Goal: Task Accomplishment & Management: Manage account settings

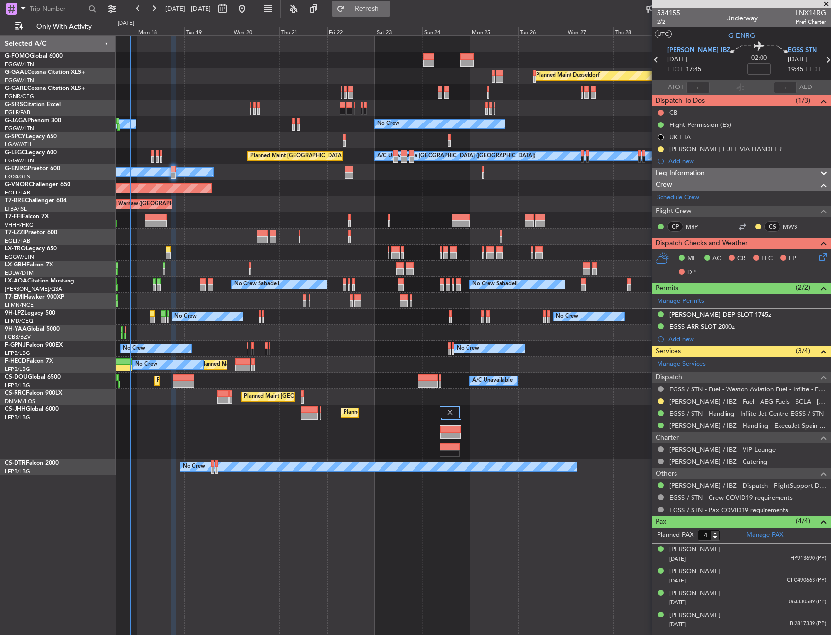
click at [390, 16] on button "Refresh" at bounding box center [361, 9] width 58 height 16
click at [788, 329] on div "EGSS ARR SLOT 2000z" at bounding box center [741, 327] width 179 height 12
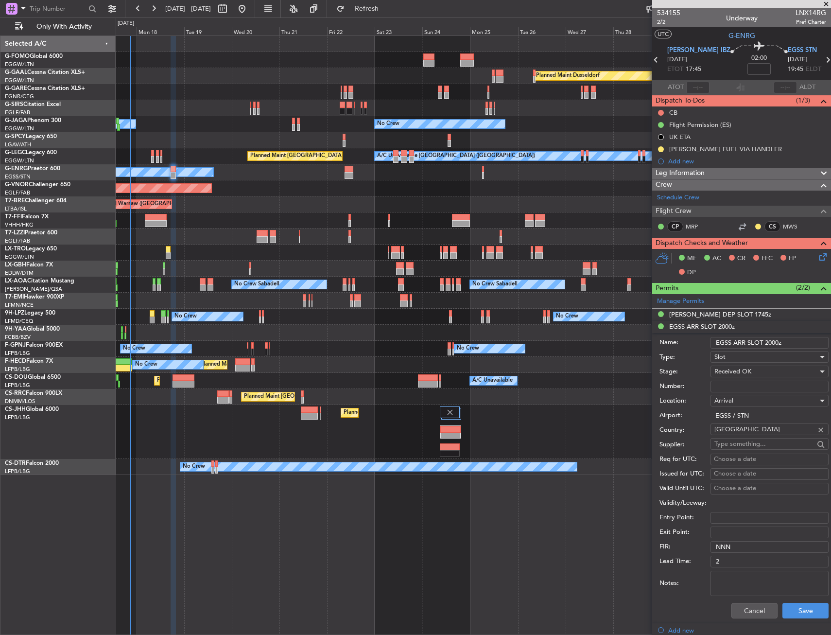
drag, startPoint x: 778, startPoint y: 343, endPoint x: 766, endPoint y: 344, distance: 11.7
click at [766, 344] on input "EGSS ARR SLOT 2000z" at bounding box center [770, 343] width 118 height 12
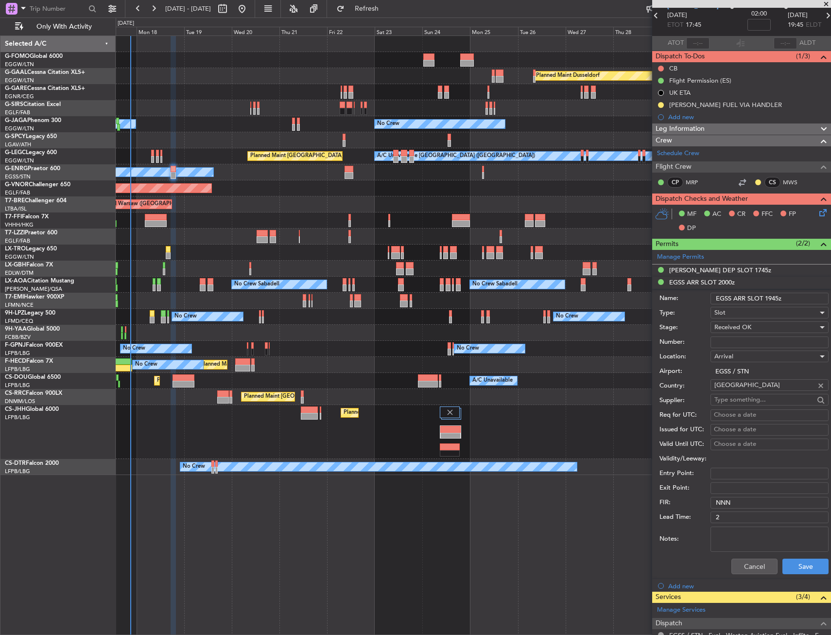
scroll to position [97, 0]
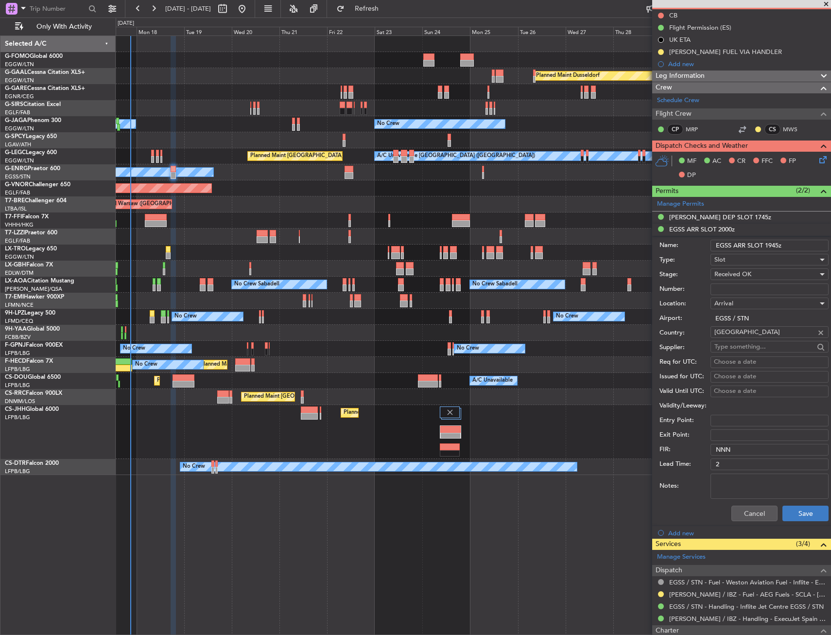
type input "EGSS ARR SLOT 1945z"
click at [807, 513] on button "Save" at bounding box center [806, 514] width 46 height 16
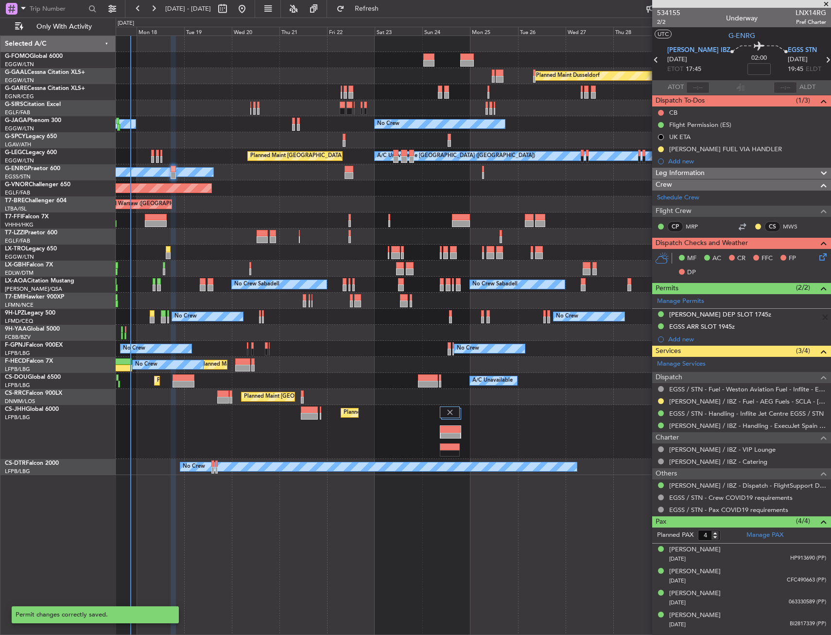
scroll to position [0, 0]
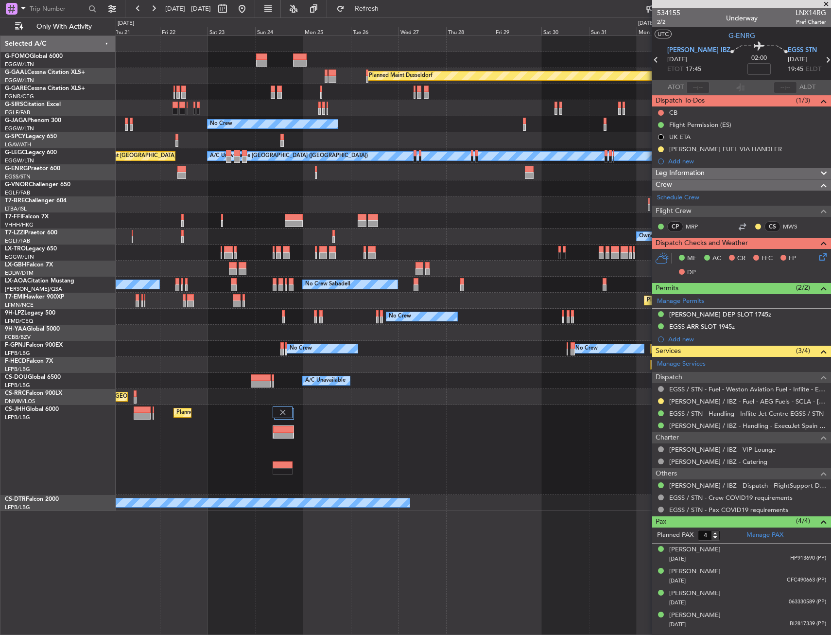
click at [241, 261] on div "Planned Maint Dusseldorf No Crew Planned Maint [GEOGRAPHIC_DATA] ([GEOGRAPHIC_D…" at bounding box center [473, 273] width 715 height 475
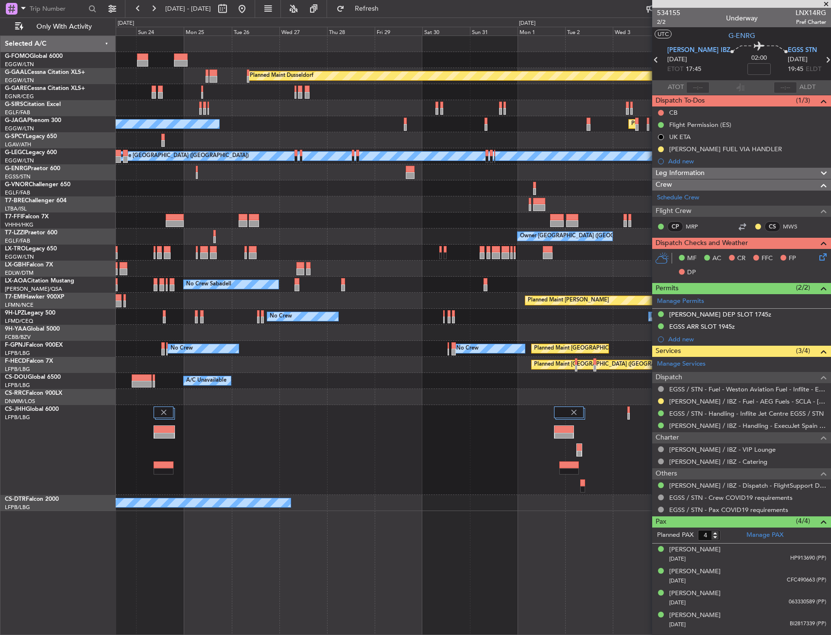
click at [246, 263] on div "Planned Maint Dusseldorf No Crew Planned Maint [GEOGRAPHIC_DATA] ([GEOGRAPHIC_D…" at bounding box center [473, 273] width 715 height 475
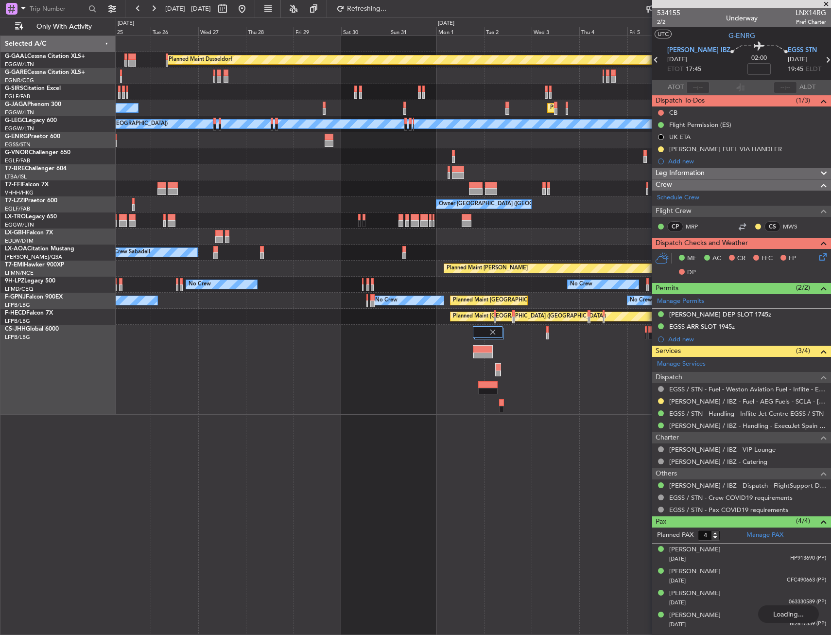
click at [514, 145] on div "Planned Maint Dusseldorf No Crew Planned Maint [GEOGRAPHIC_DATA] ([GEOGRAPHIC_D…" at bounding box center [473, 225] width 715 height 379
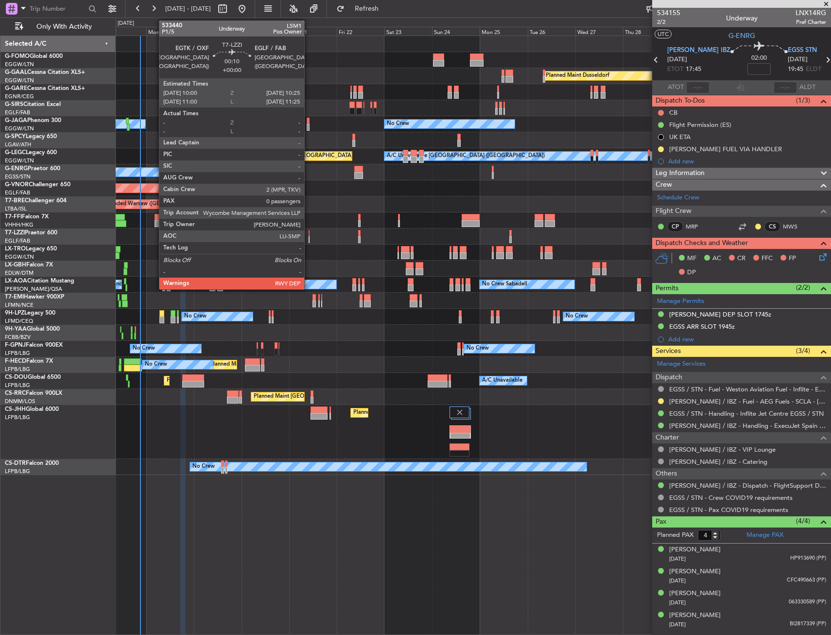
click at [309, 237] on div at bounding box center [309, 239] width 1 height 7
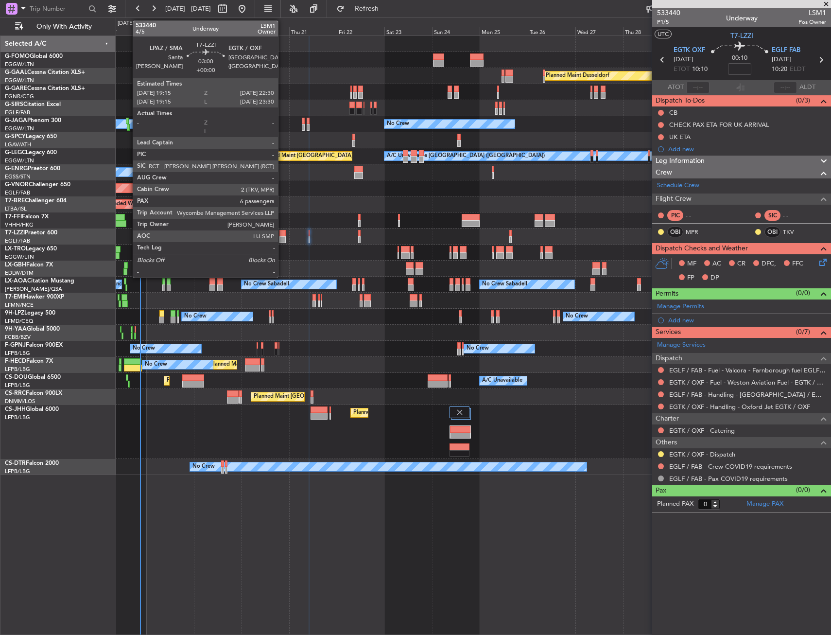
click at [282, 238] on div at bounding box center [283, 239] width 7 height 7
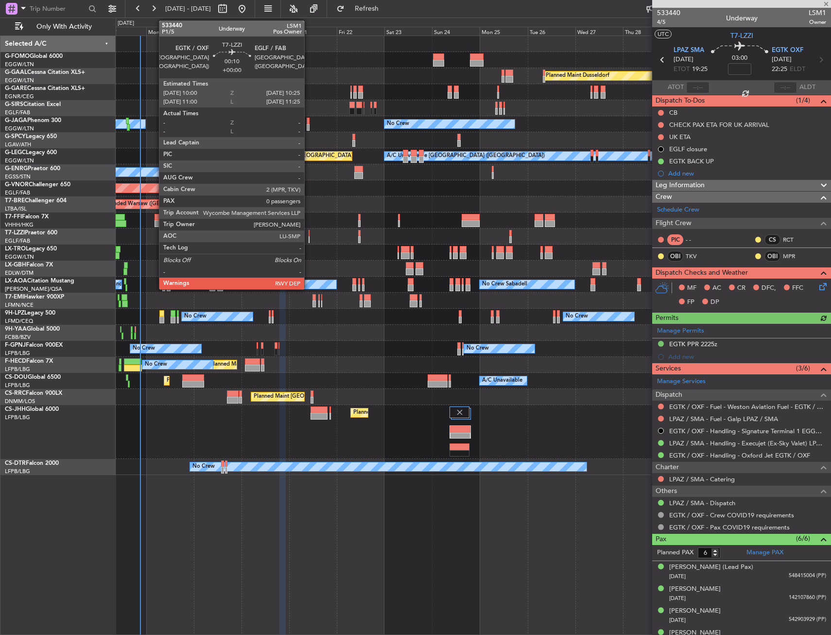
click at [309, 238] on div at bounding box center [309, 239] width 1 height 7
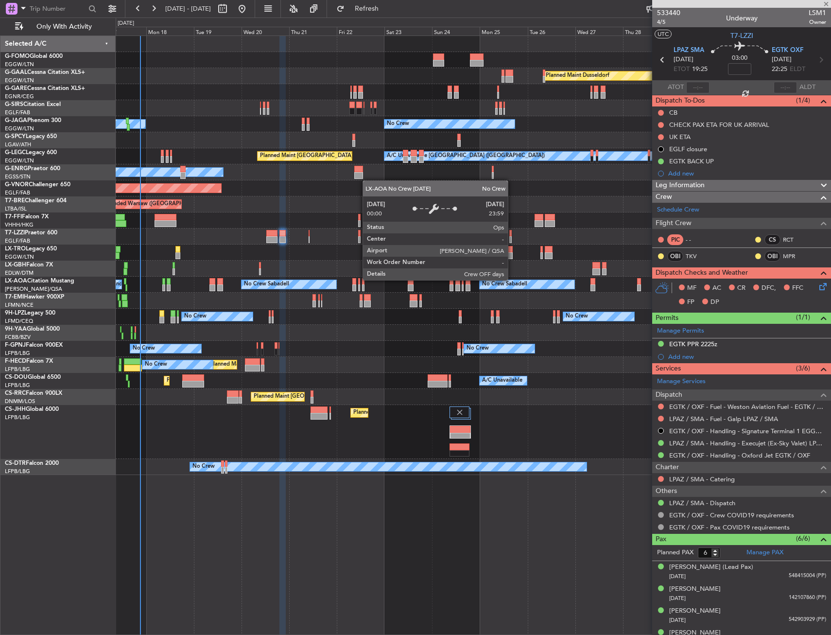
type input "0"
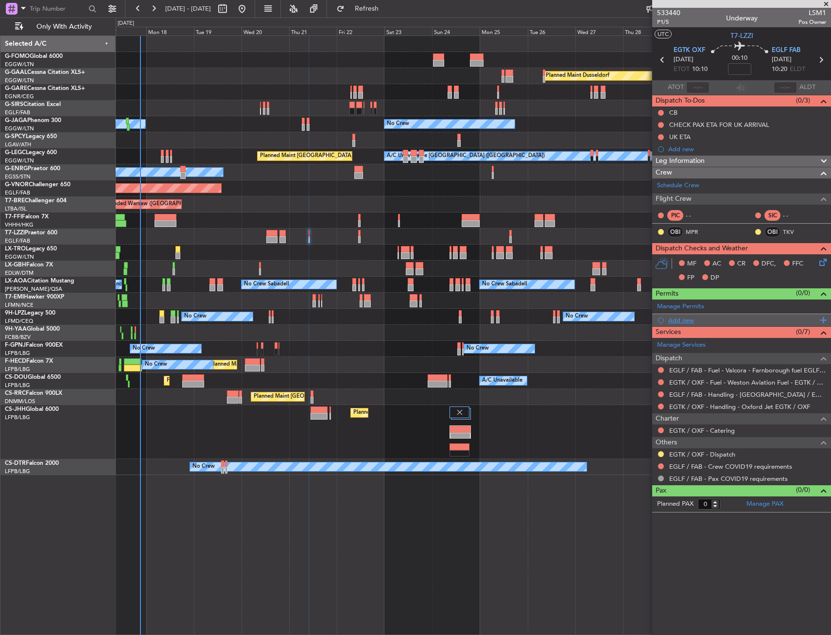
click at [681, 317] on div "Add new" at bounding box center [743, 320] width 149 height 8
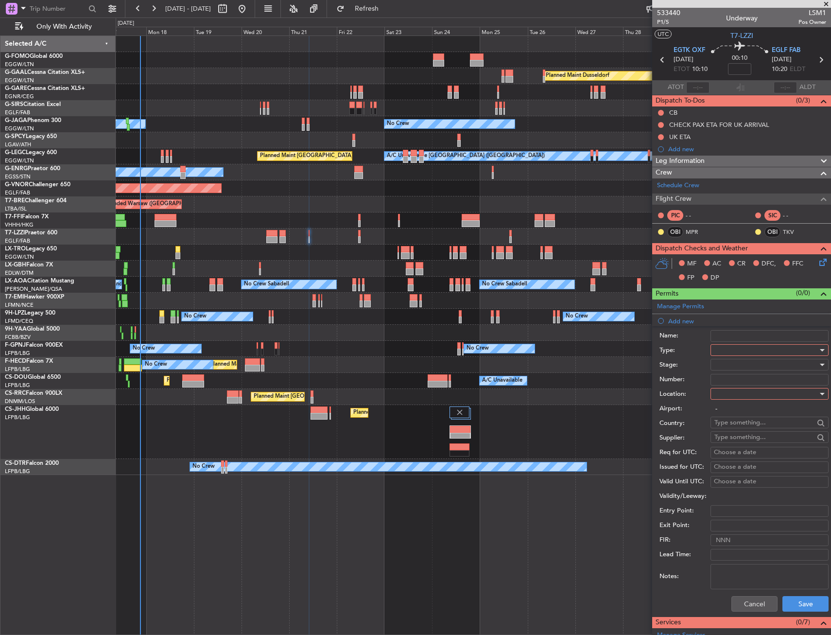
click at [750, 354] on div at bounding box center [767, 350] width 104 height 15
click at [729, 397] on span "PPR" at bounding box center [766, 399] width 102 height 15
click at [738, 395] on div at bounding box center [767, 394] width 104 height 15
click at [735, 409] on span "Departure" at bounding box center [766, 413] width 102 height 15
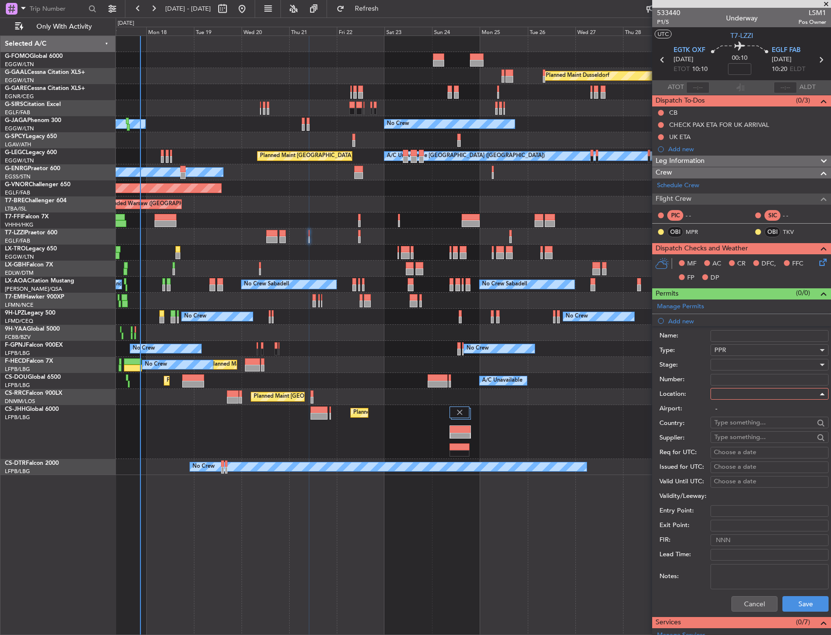
type input "EGTK / OXF"
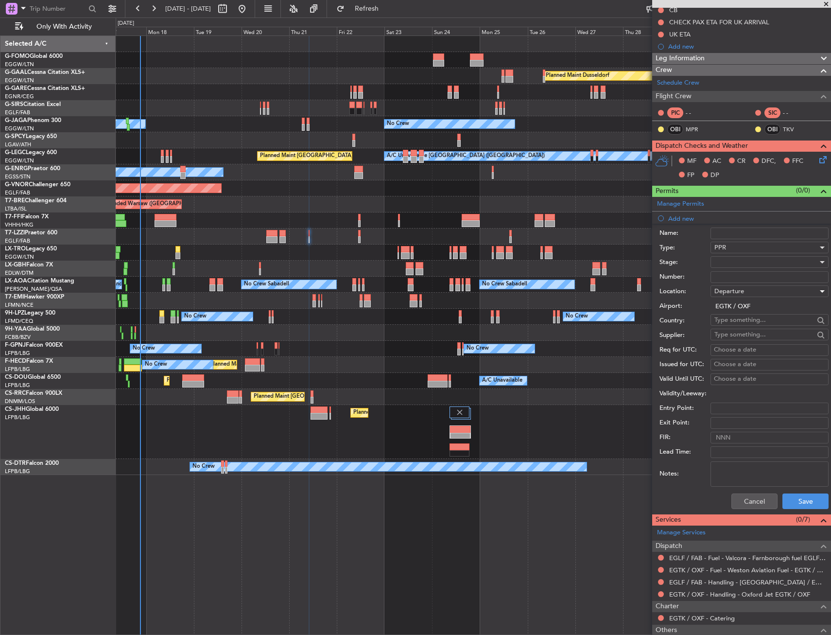
scroll to position [167, 0]
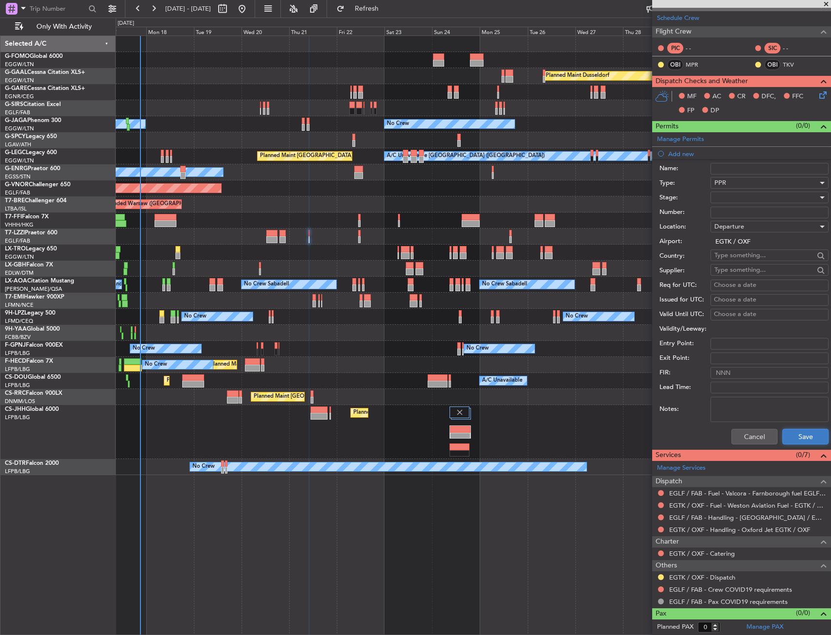
click at [810, 435] on button "Save" at bounding box center [806, 437] width 46 height 16
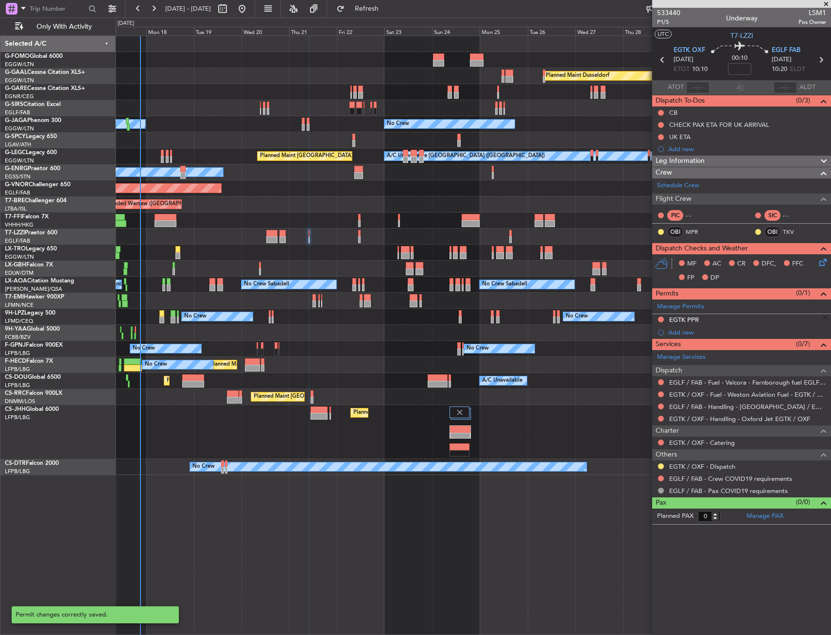
scroll to position [0, 0]
click at [722, 324] on div "EGTK PPR" at bounding box center [741, 320] width 179 height 12
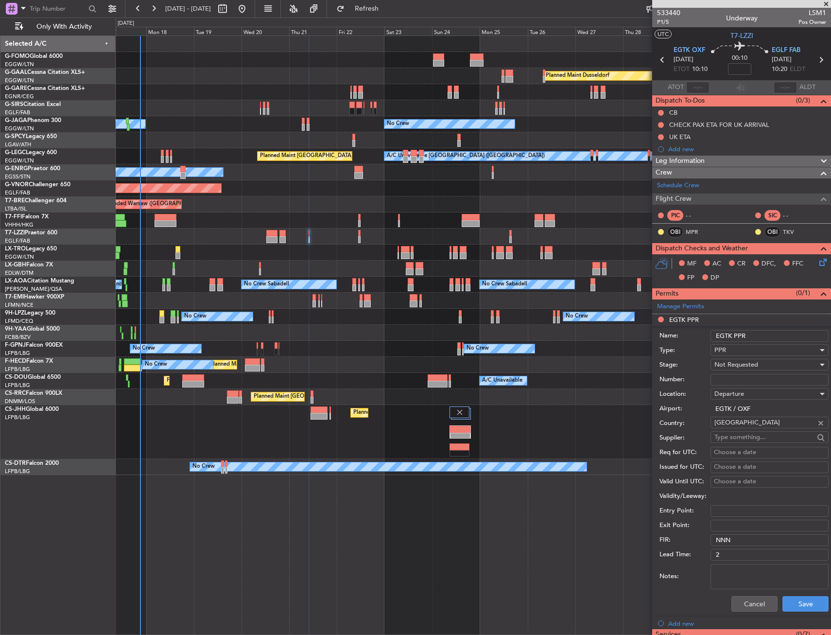
click at [766, 338] on input "EGTK PPR" at bounding box center [770, 336] width 118 height 12
type input "EGTK PPR 1010z"
click at [732, 362] on span "Not Requested" at bounding box center [737, 364] width 44 height 9
click at [740, 431] on span "Requested" at bounding box center [766, 428] width 102 height 15
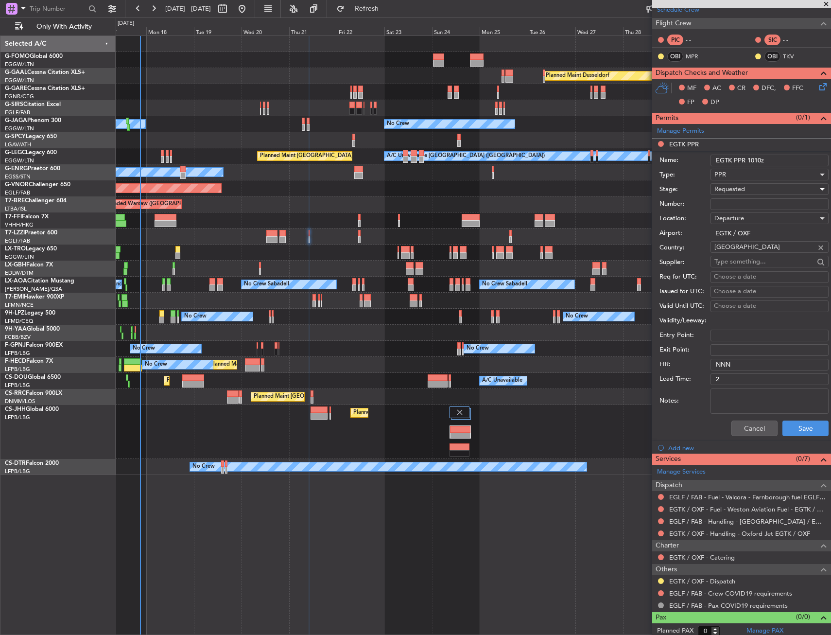
scroll to position [179, 0]
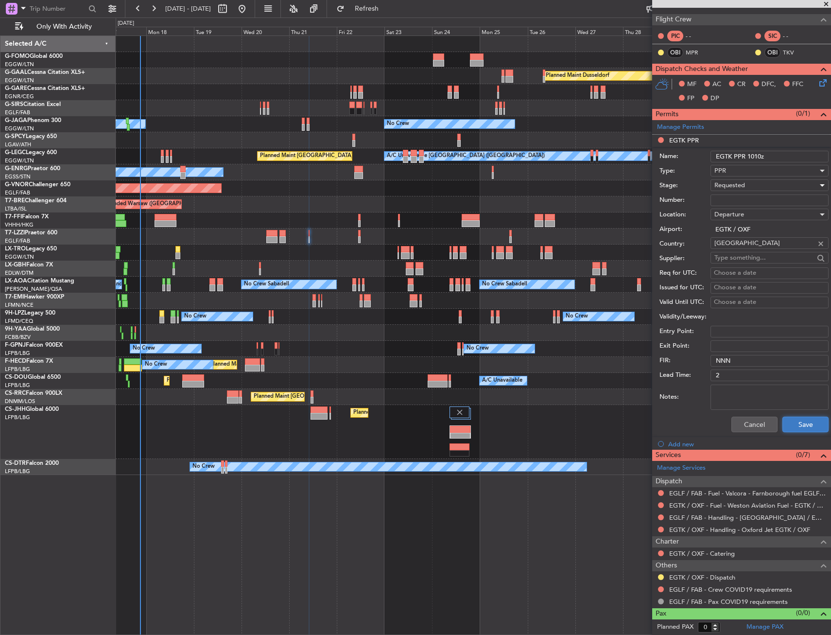
click at [807, 421] on button "Save" at bounding box center [806, 425] width 46 height 16
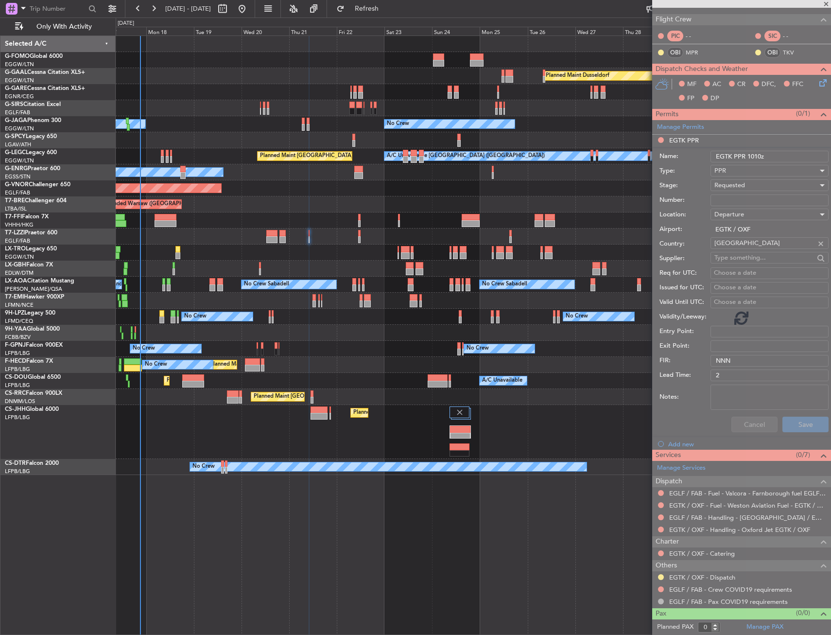
scroll to position [0, 0]
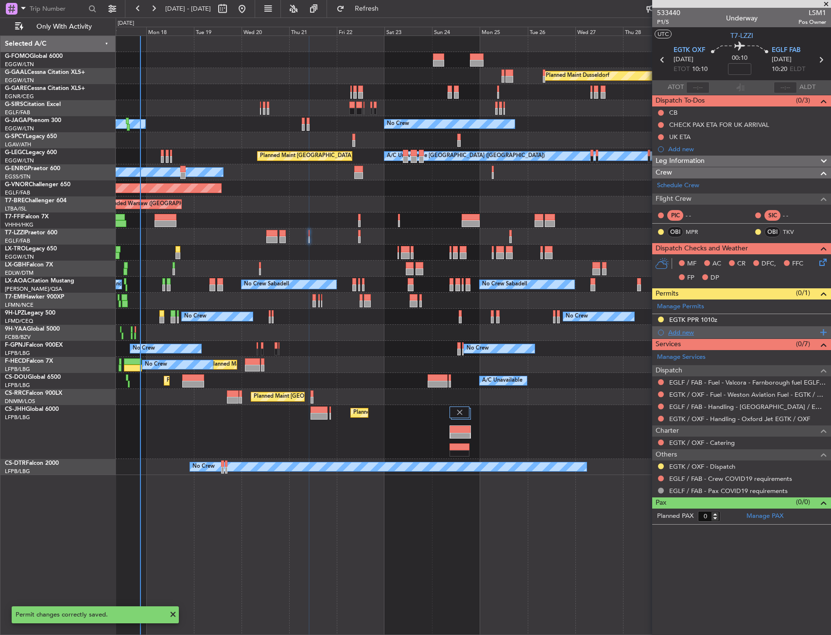
click at [685, 334] on div "Add new" at bounding box center [743, 332] width 149 height 8
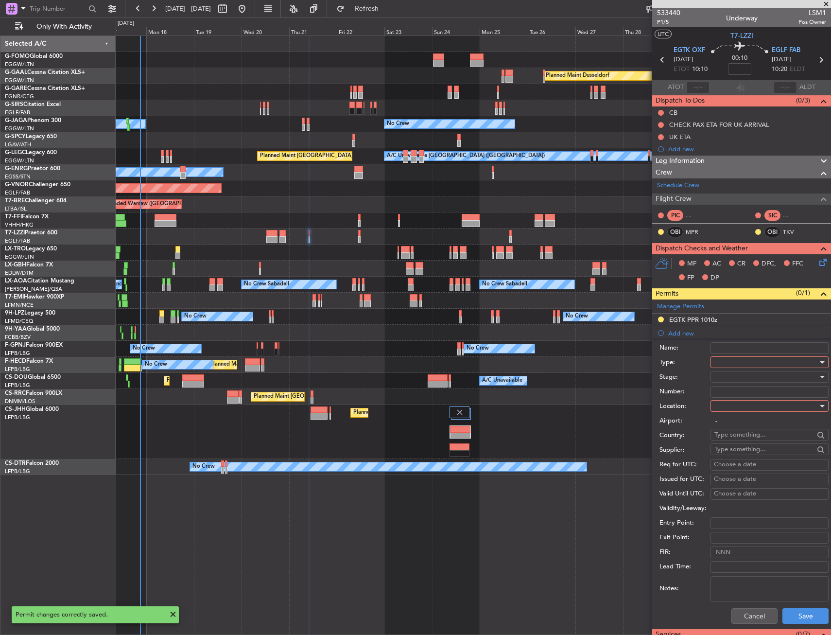
click at [730, 362] on div at bounding box center [767, 362] width 104 height 15
click at [730, 414] on span "PPR" at bounding box center [766, 410] width 102 height 15
click at [730, 414] on div "Airport: -" at bounding box center [744, 421] width 169 height 15
drag, startPoint x: 730, startPoint y: 414, endPoint x: 731, endPoint y: 409, distance: 5.4
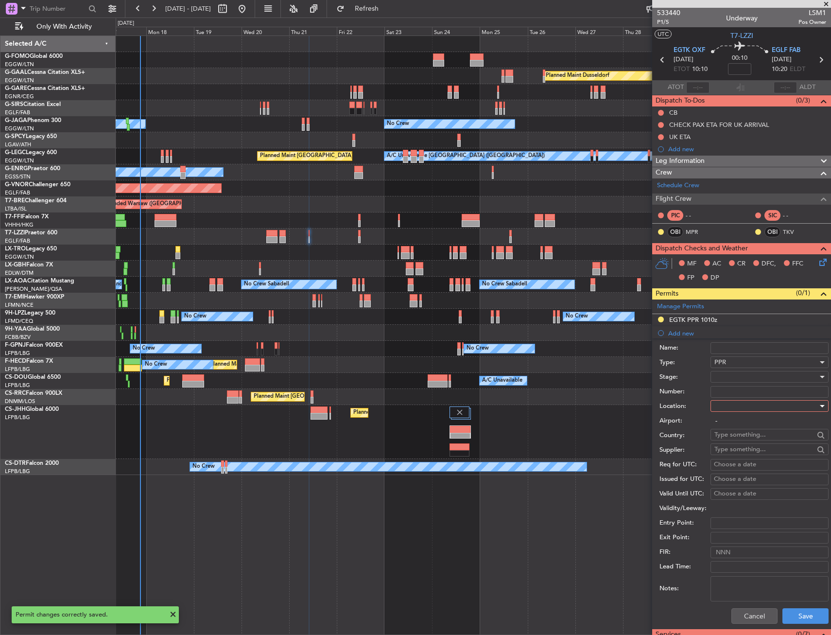
click at [731, 409] on div at bounding box center [767, 406] width 104 height 15
click at [739, 453] on span "Arrival" at bounding box center [766, 455] width 102 height 15
type input "EGLF / FAB"
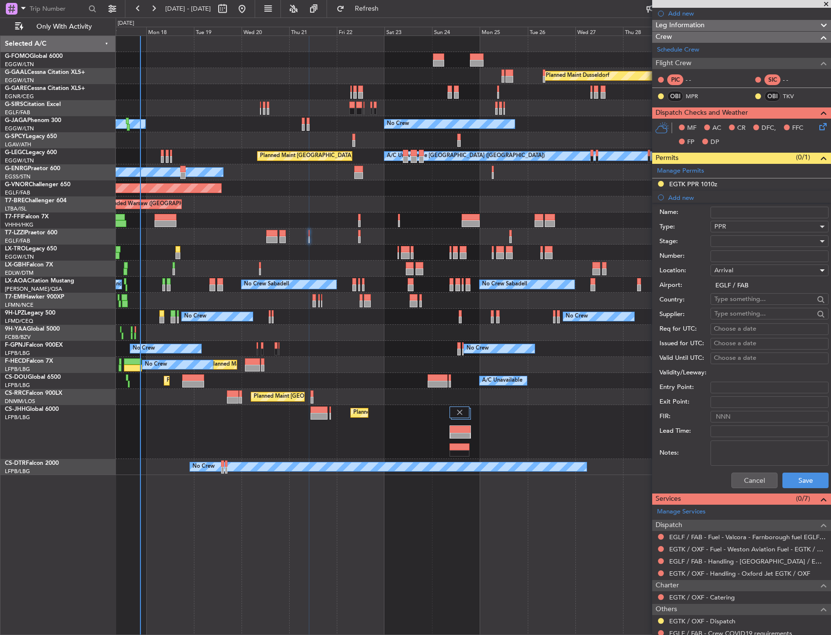
scroll to position [179, 0]
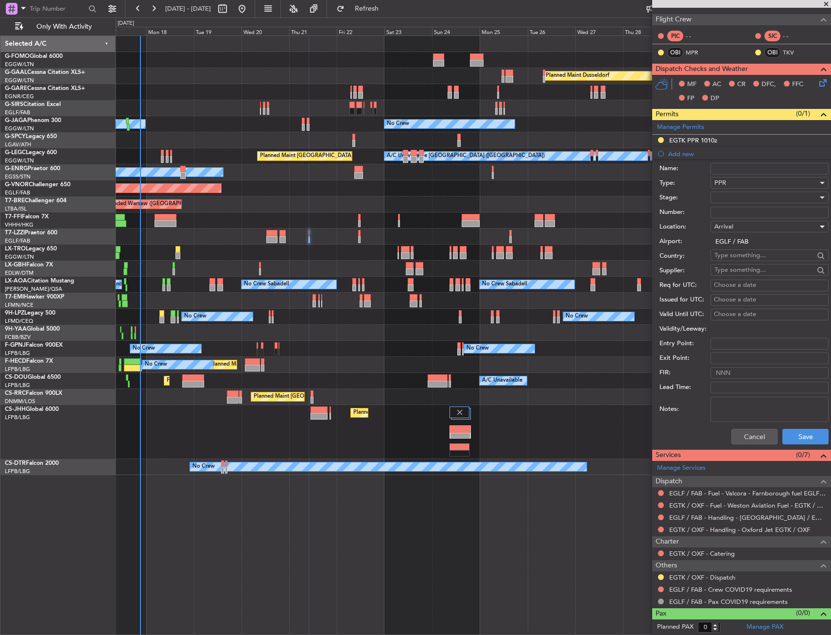
click at [792, 425] on div "Cancel Save" at bounding box center [744, 436] width 169 height 25
click at [794, 433] on button "Save" at bounding box center [806, 437] width 46 height 16
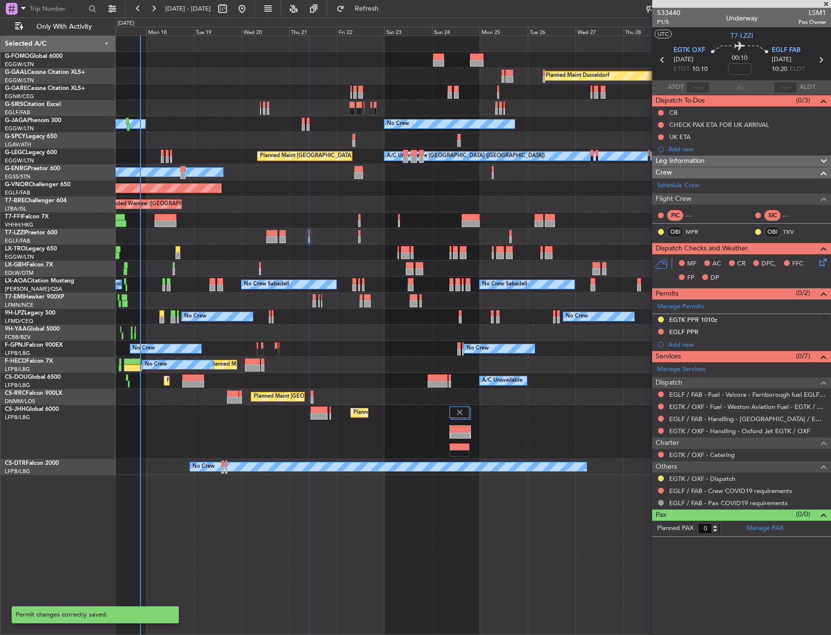
scroll to position [0, 0]
click at [724, 330] on div "EGLF PPR" at bounding box center [741, 332] width 179 height 12
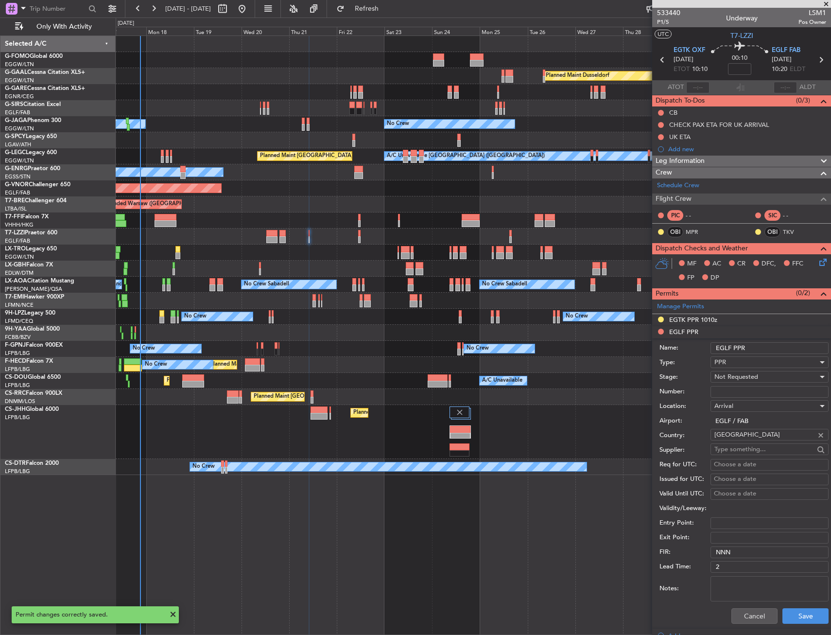
click at [776, 348] on input "EGLF PPR" at bounding box center [770, 348] width 118 height 12
type input "EGLF PPR 1020z"
click at [774, 374] on div "Not Requested" at bounding box center [767, 377] width 104 height 15
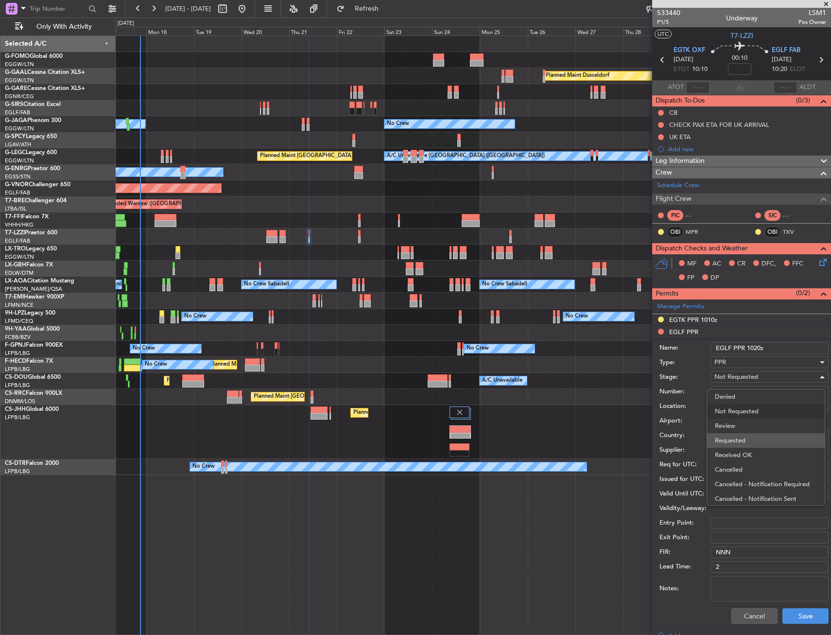
click at [758, 442] on span "Requested" at bounding box center [766, 440] width 102 height 15
click at [793, 619] on button "Save" at bounding box center [806, 616] width 46 height 16
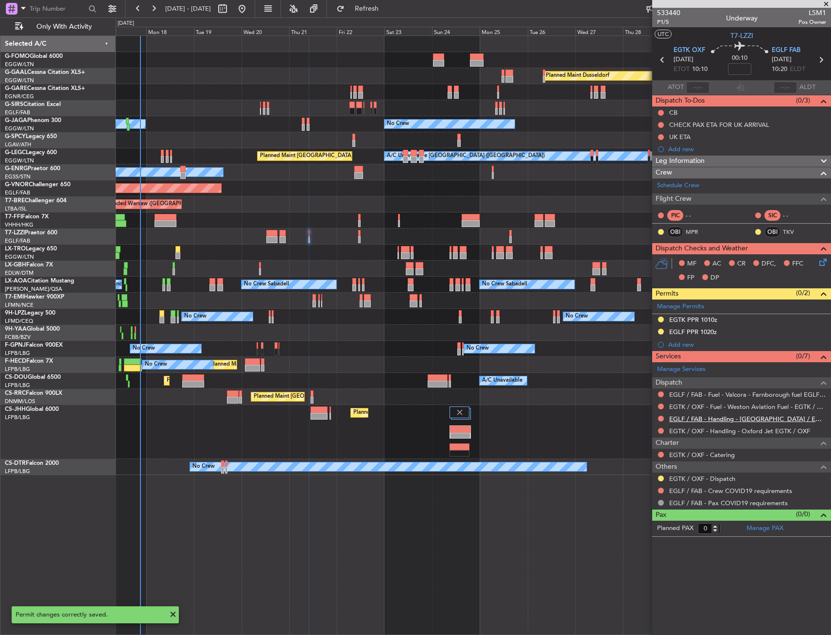
click at [688, 422] on link "EGLF / FAB - Handling - [GEOGRAPHIC_DATA] / EGLF / FAB" at bounding box center [748, 419] width 157 height 8
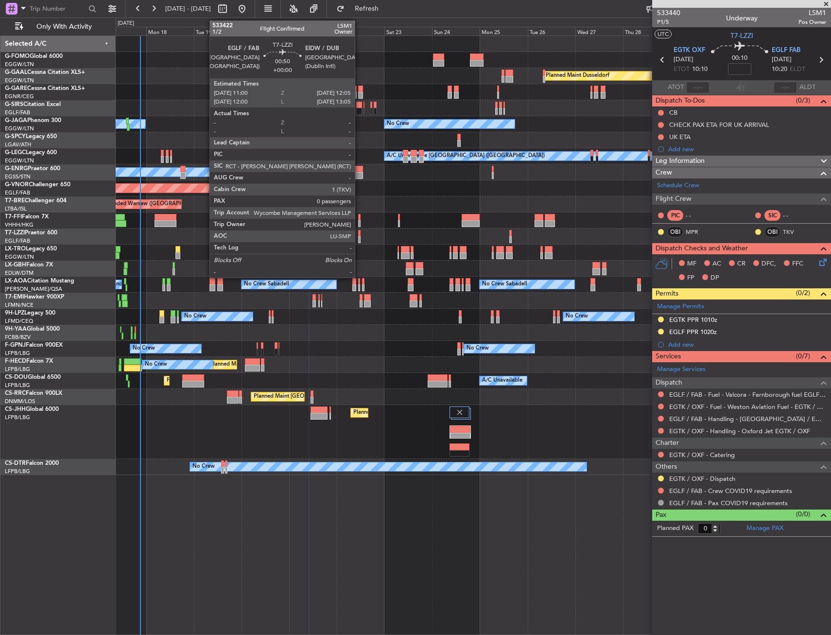
click at [359, 240] on div at bounding box center [359, 239] width 2 height 7
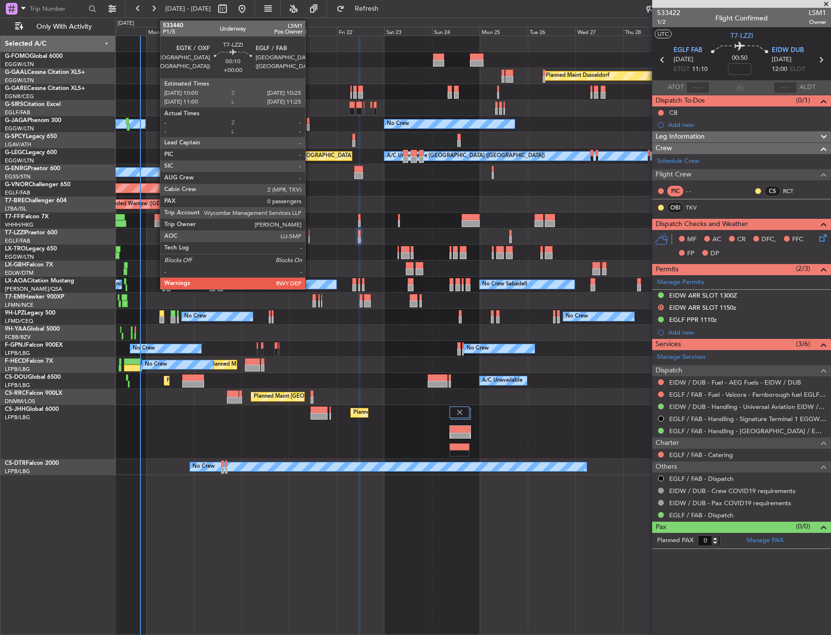
click at [310, 232] on div at bounding box center [309, 233] width 1 height 7
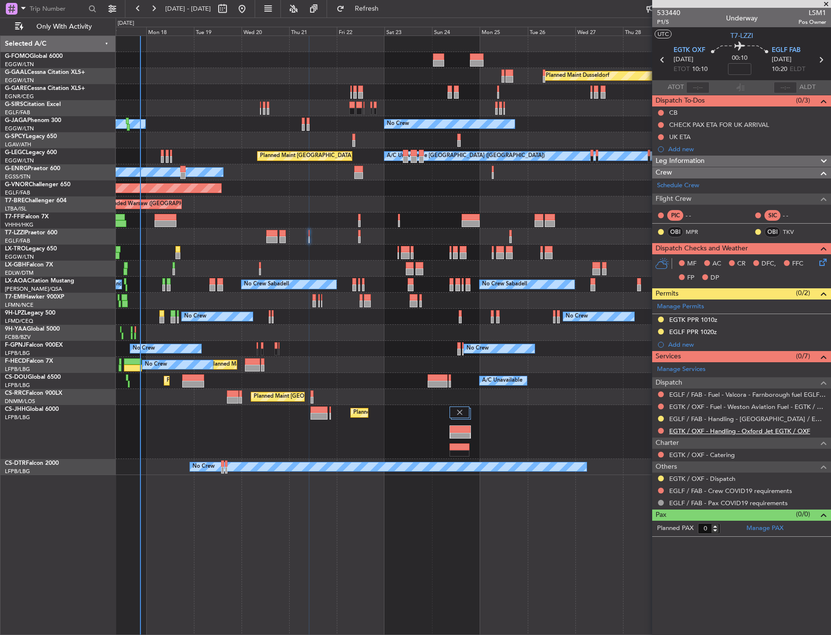
click at [684, 432] on link "EGTK / OXF - Handling - Oxford Jet EGTK / OXF" at bounding box center [740, 431] width 141 height 8
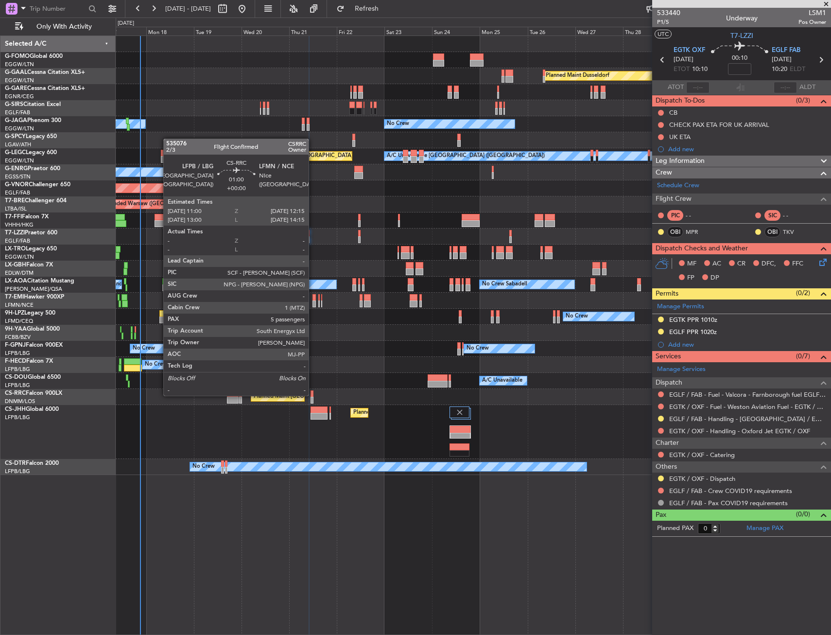
click at [313, 395] on div at bounding box center [312, 393] width 3 height 7
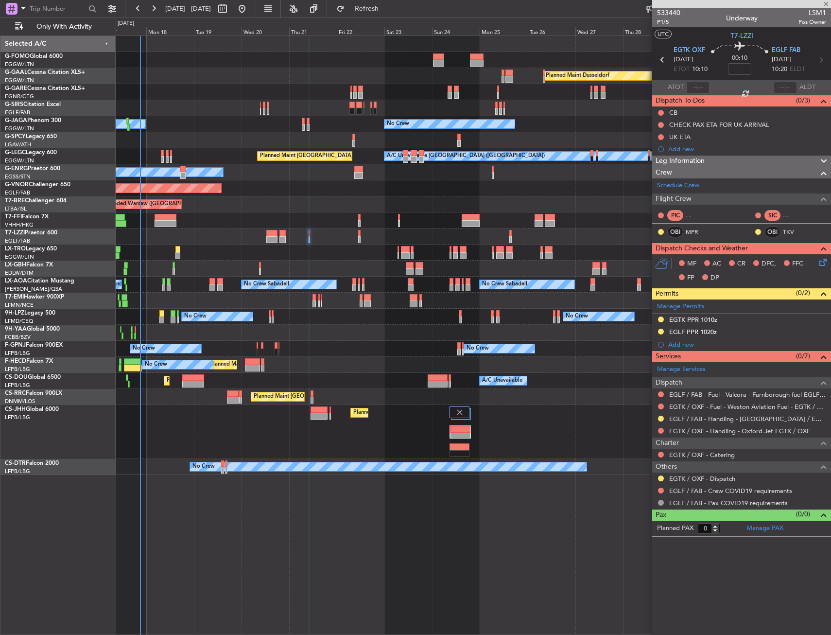
type input "5"
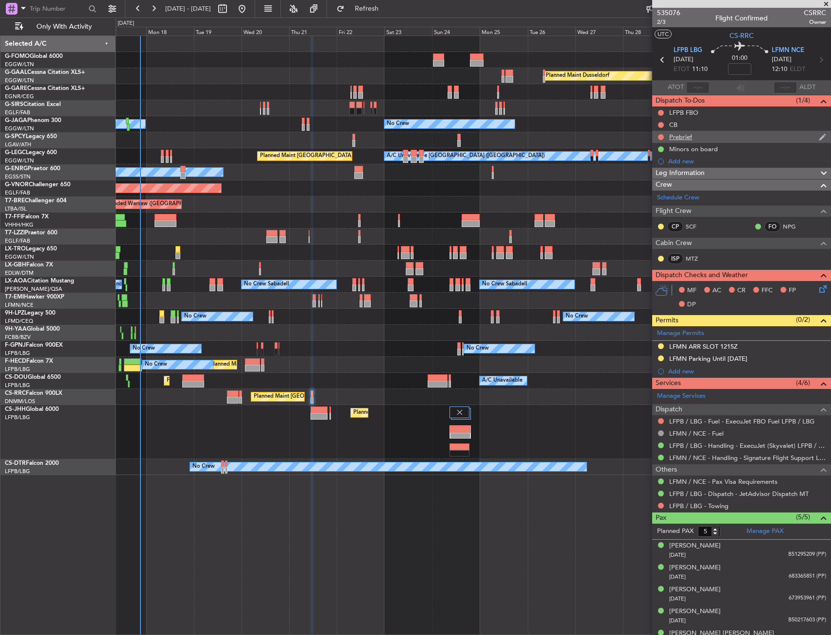
click at [717, 140] on div "Prebrief" at bounding box center [741, 137] width 179 height 12
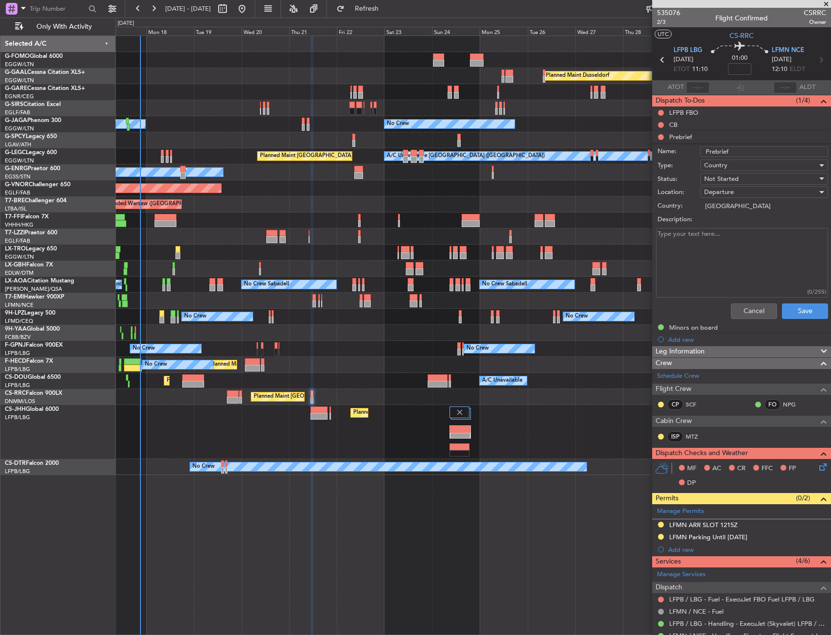
click at [695, 260] on textarea "Description:" at bounding box center [742, 263] width 172 height 70
paste textarea "Total payload ; 1600 lbs Fuel : 12.200 lbs Speed : M 0.82 First FL requested : …"
type textarea "Total payload ; 1600 lbs Fuel : 12.200 lbs Speed : M 0.82 First FL requested : …"
click at [739, 176] on div "Not Started" at bounding box center [761, 179] width 113 height 15
click at [736, 235] on span "Cancelled" at bounding box center [760, 242] width 114 height 15
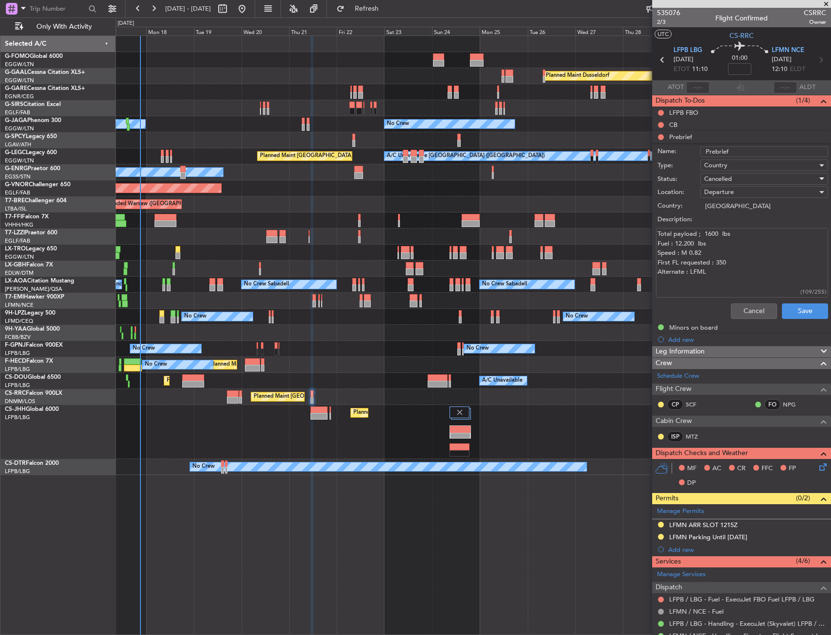
click at [740, 176] on div "Cancelled" at bounding box center [761, 179] width 113 height 15
click at [741, 223] on span "Completed" at bounding box center [760, 227] width 114 height 15
click at [798, 313] on button "Save" at bounding box center [805, 311] width 46 height 16
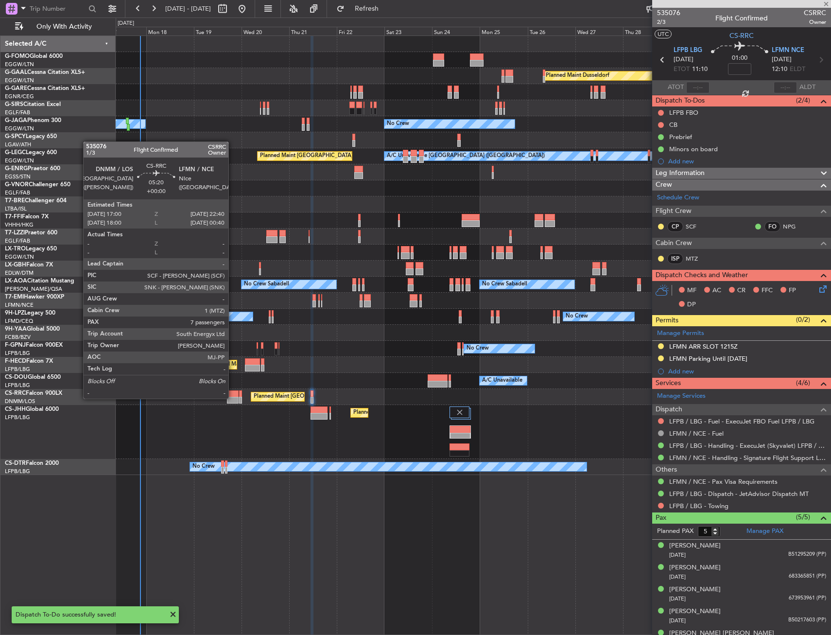
click at [233, 398] on div at bounding box center [233, 400] width 12 height 7
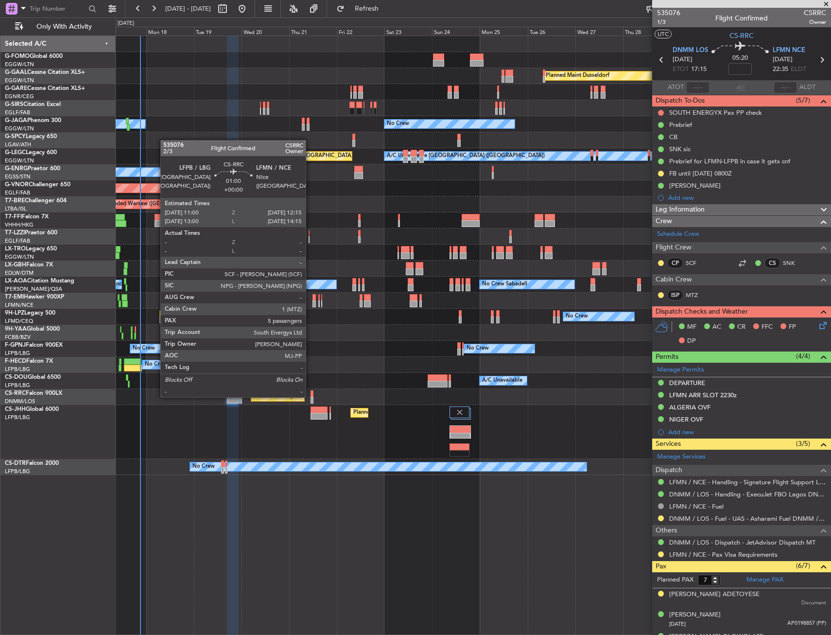
click at [311, 396] on div at bounding box center [312, 393] width 3 height 7
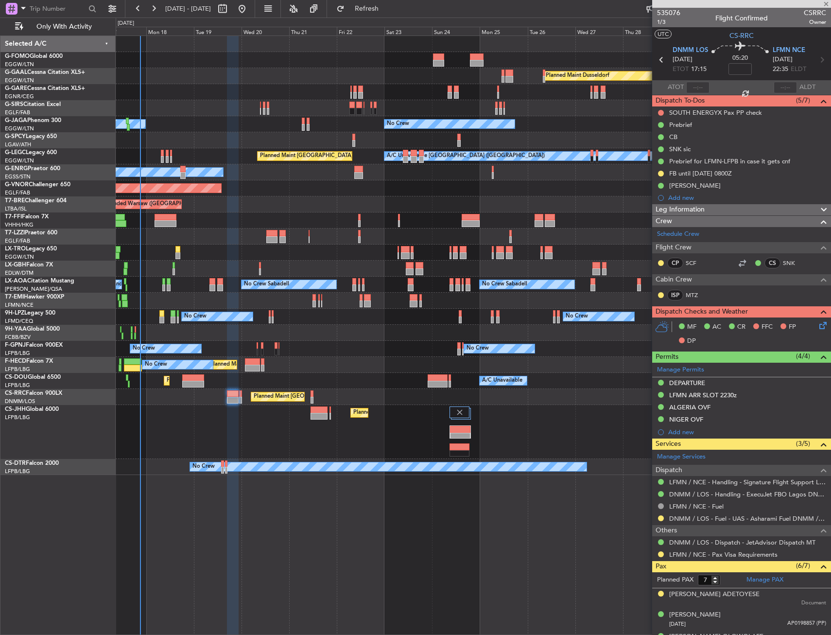
type input "5"
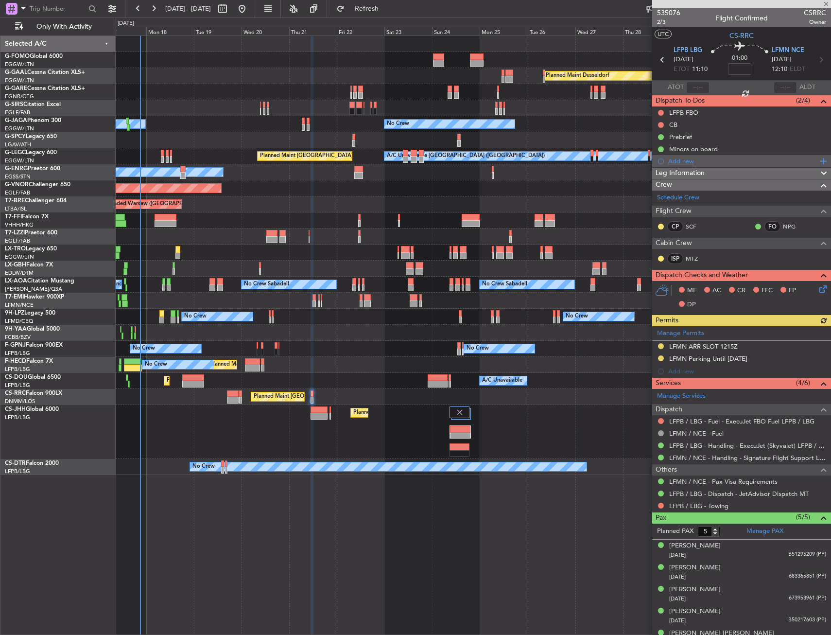
click at [689, 158] on div "Add new" at bounding box center [743, 161] width 149 height 8
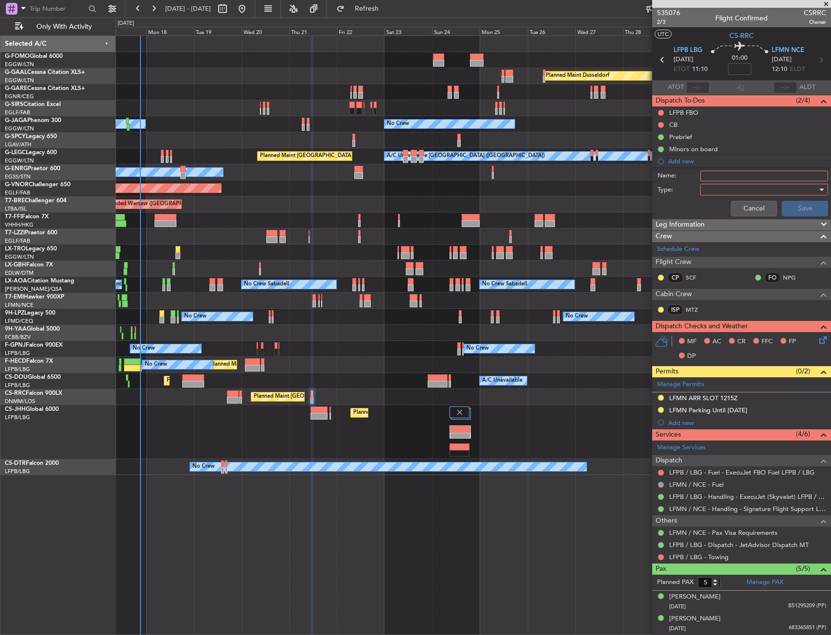
click at [711, 176] on input "Name:" at bounding box center [765, 176] width 128 height 11
type input "FB until [DATE] at 0700z"
click at [708, 193] on div at bounding box center [761, 189] width 113 height 15
click at [711, 210] on span "Generic" at bounding box center [760, 209] width 114 height 15
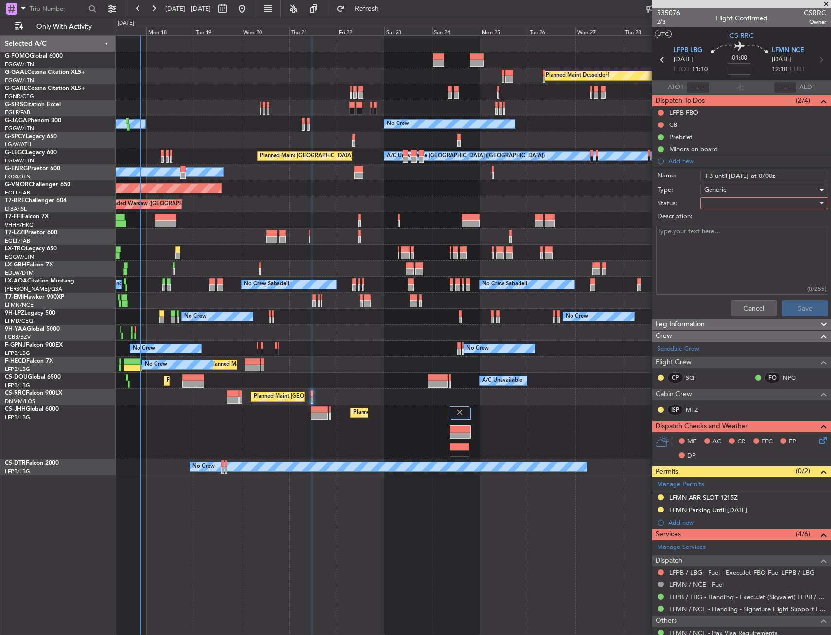
click at [713, 200] on div at bounding box center [761, 203] width 113 height 15
click at [715, 239] on span "In Progress" at bounding box center [760, 237] width 114 height 15
click at [786, 304] on button "Save" at bounding box center [805, 308] width 46 height 16
